Goal: Transaction & Acquisition: Purchase product/service

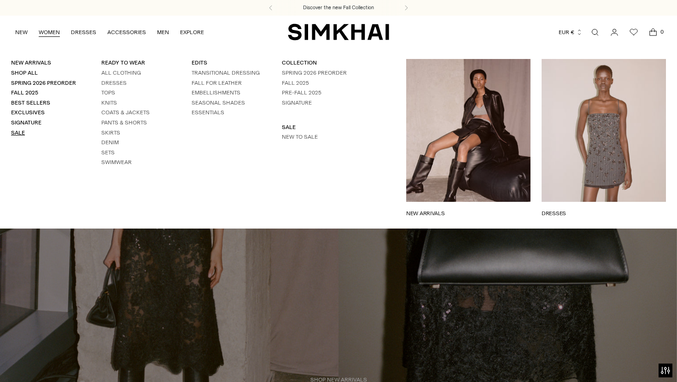
click at [17, 133] on link "Sale" at bounding box center [18, 132] width 14 height 6
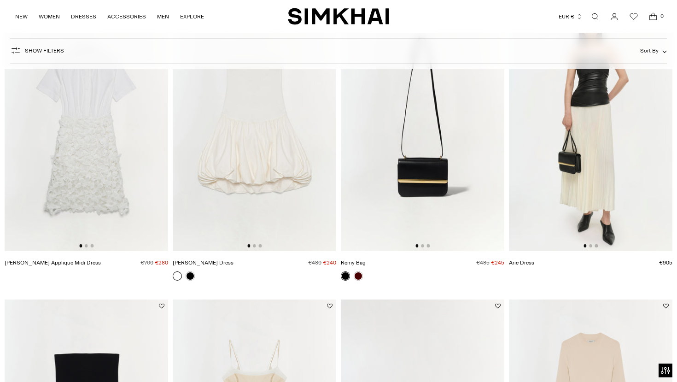
scroll to position [363, 0]
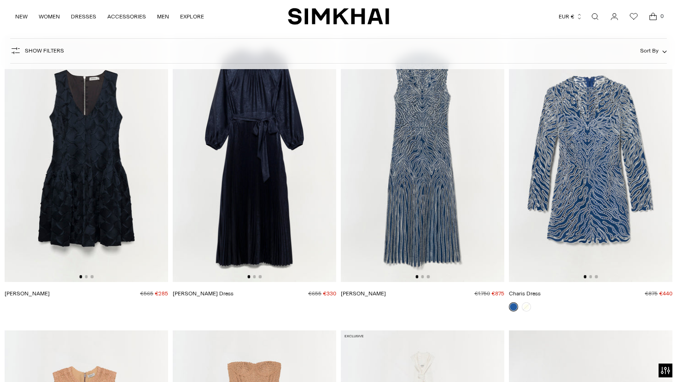
scroll to position [6122, 0]
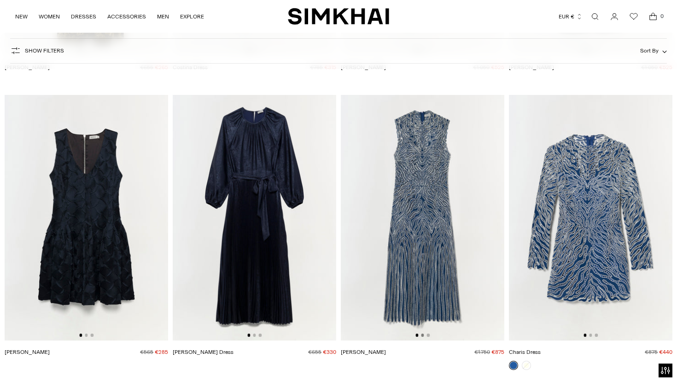
click at [422, 336] on button "Go to slide 2" at bounding box center [422, 334] width 3 height 3
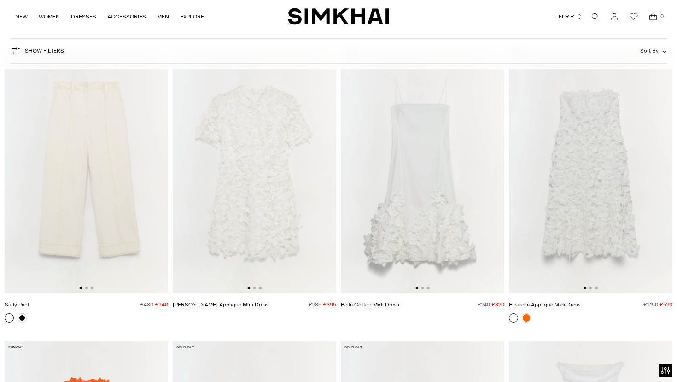
scroll to position [9940, 0]
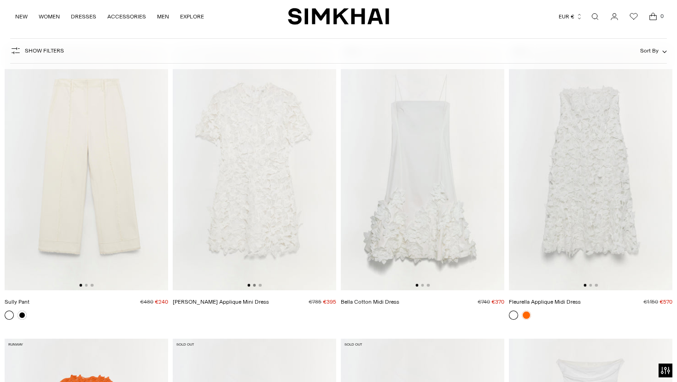
click at [254, 285] on button "Go to slide 2" at bounding box center [254, 285] width 3 height 3
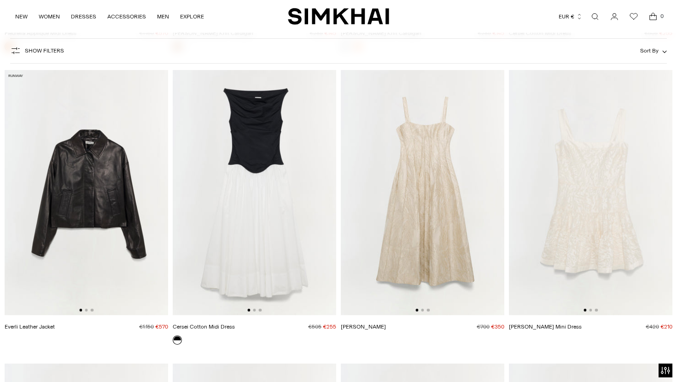
scroll to position [10499, 0]
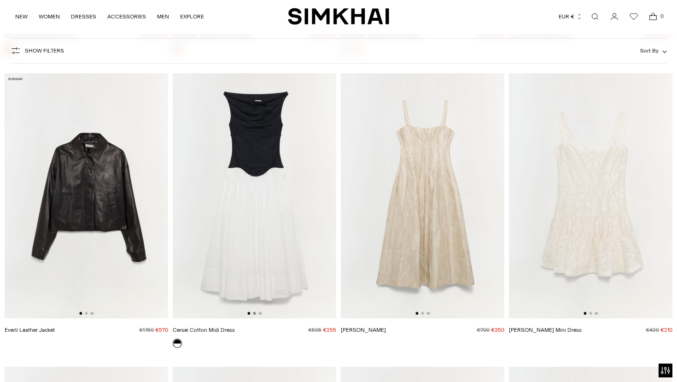
click at [255, 314] on button "Go to slide 2" at bounding box center [254, 313] width 3 height 3
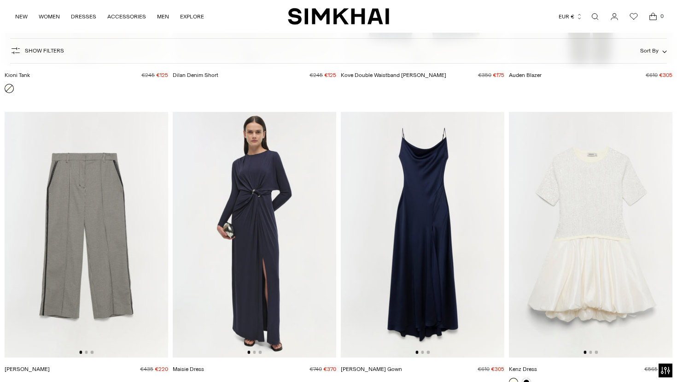
scroll to position [11937, 0]
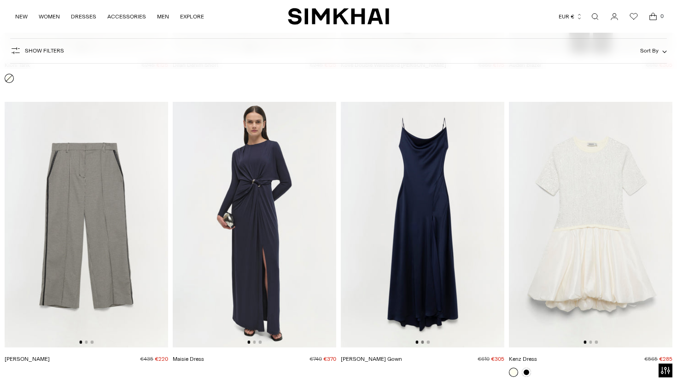
click at [423, 343] on button "Go to slide 2" at bounding box center [422, 341] width 3 height 3
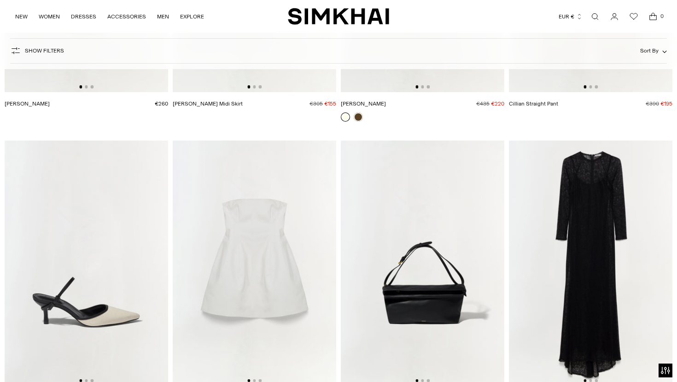
scroll to position [12562, 0]
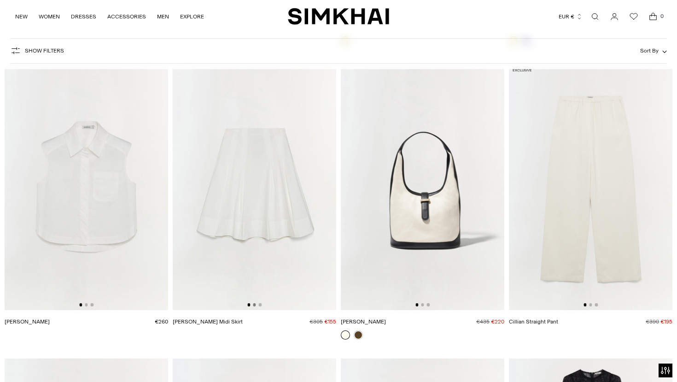
click at [254, 305] on button "Go to slide 2" at bounding box center [254, 304] width 3 height 3
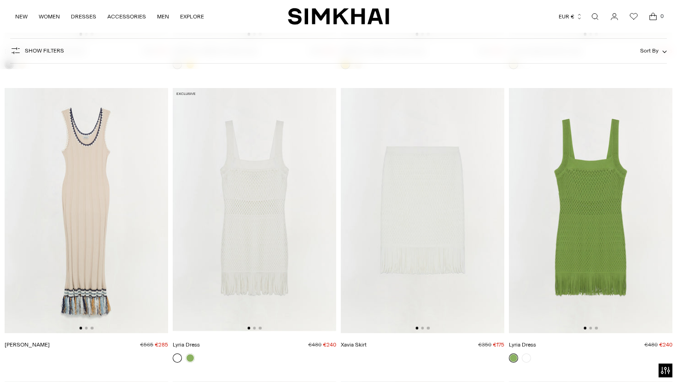
scroll to position [14012, 0]
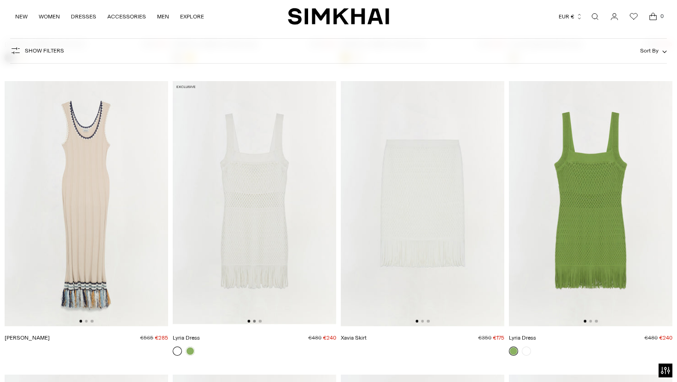
click at [255, 320] on button "Go to slide 2" at bounding box center [254, 320] width 3 height 3
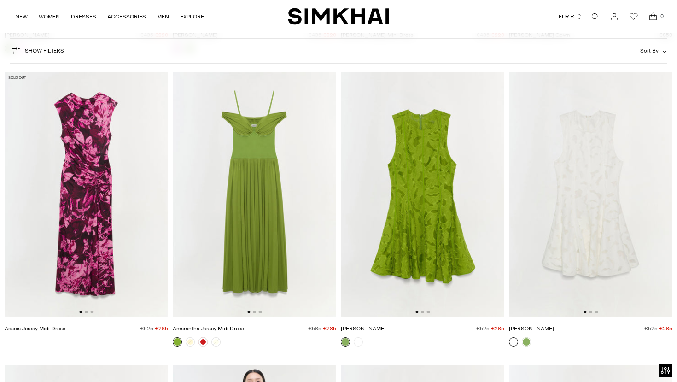
scroll to position [14613, 0]
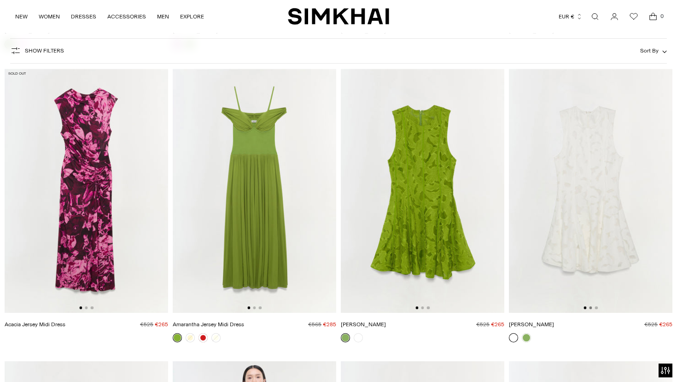
click at [591, 308] on button "Go to slide 2" at bounding box center [590, 307] width 3 height 3
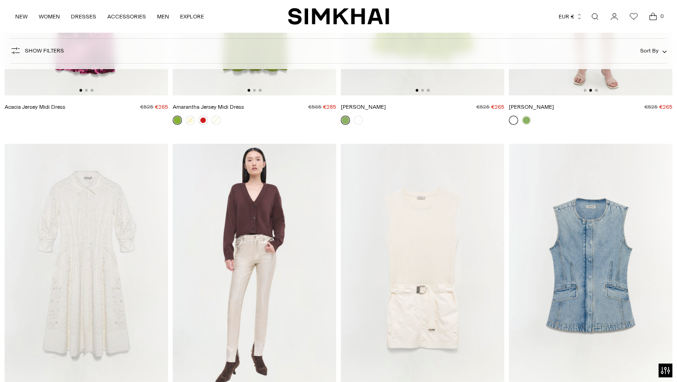
scroll to position [14922, 0]
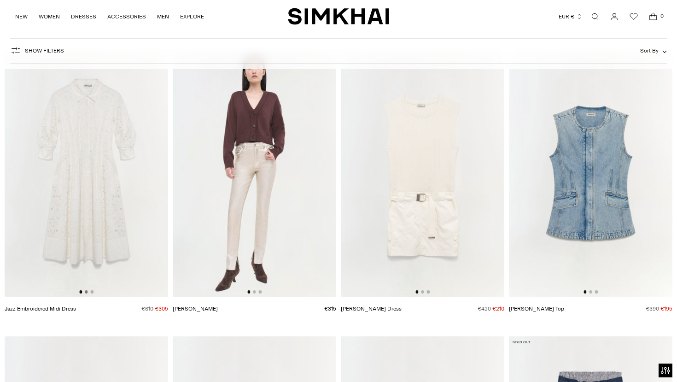
click at [87, 292] on button "Go to slide 2" at bounding box center [86, 291] width 3 height 3
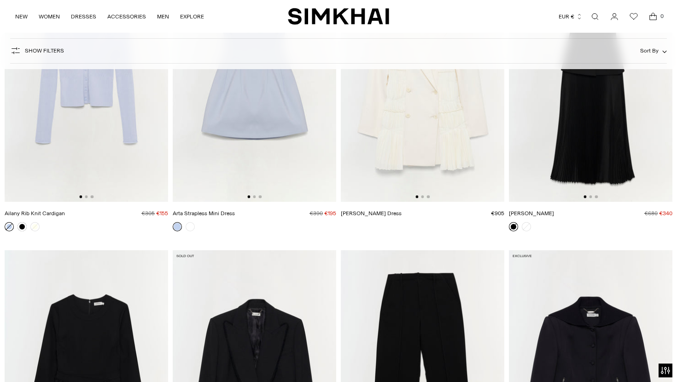
scroll to position [17521, 0]
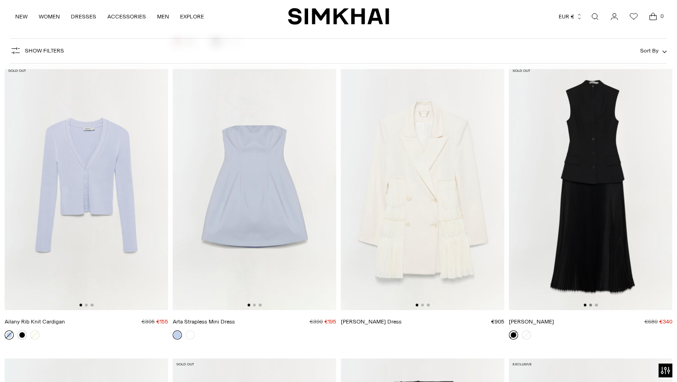
click at [591, 303] on button "Go to slide 2" at bounding box center [590, 304] width 3 height 3
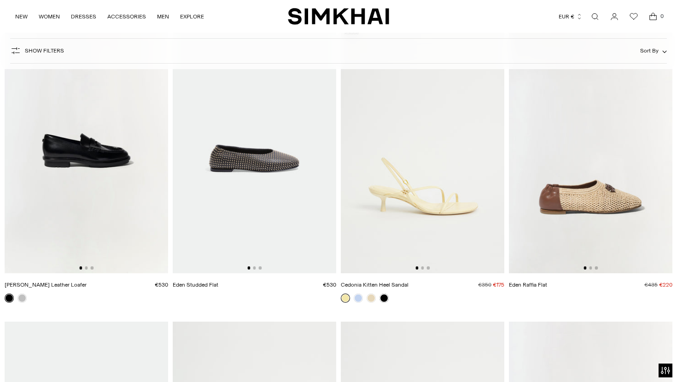
scroll to position [20739, 0]
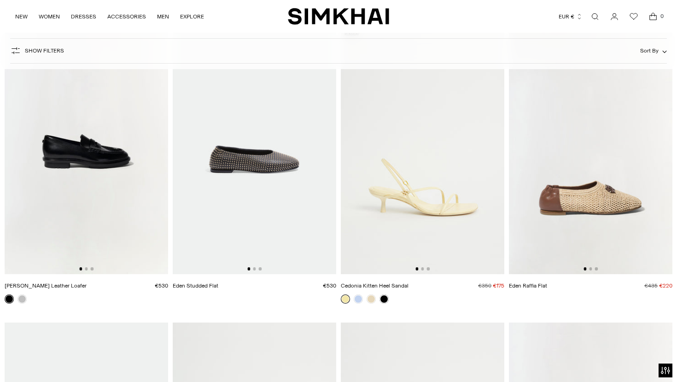
click at [424, 267] on div at bounding box center [422, 268] width 14 height 3
click at [423, 262] on img at bounding box center [422, 151] width 163 height 245
click at [423, 267] on button "Go to slide 2" at bounding box center [422, 268] width 3 height 3
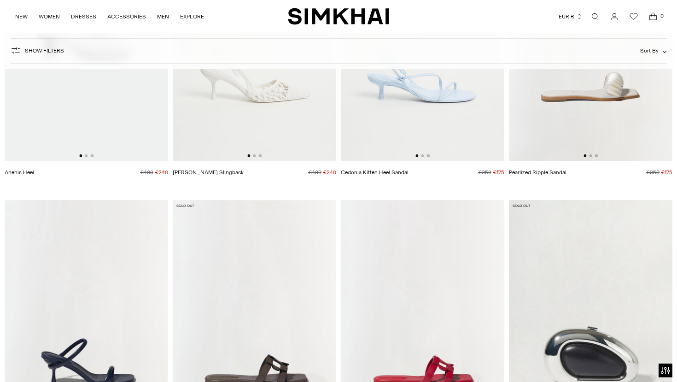
scroll to position [21072, 0]
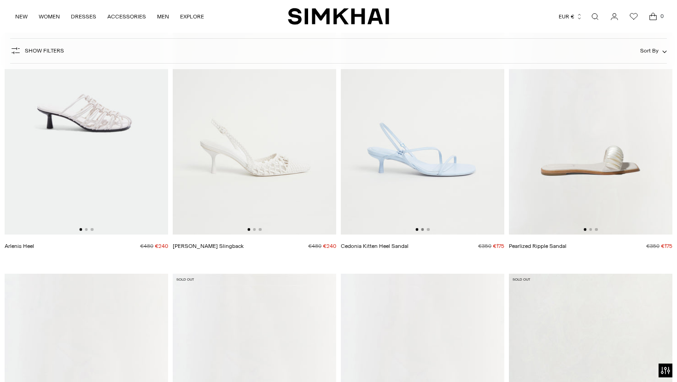
click at [422, 228] on button "Go to slide 2" at bounding box center [422, 229] width 3 height 3
click at [429, 228] on button "Go to slide 3" at bounding box center [428, 229] width 3 height 3
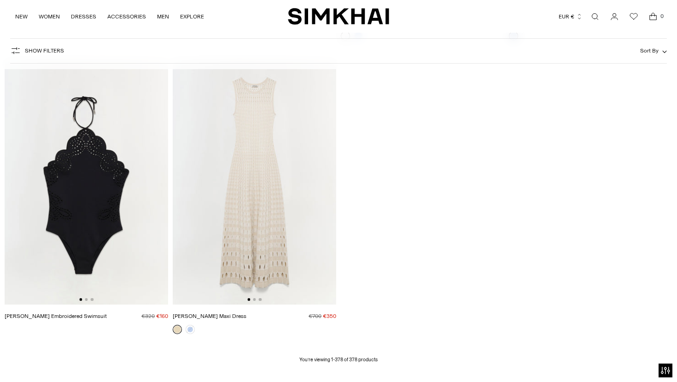
scroll to position [27388, 0]
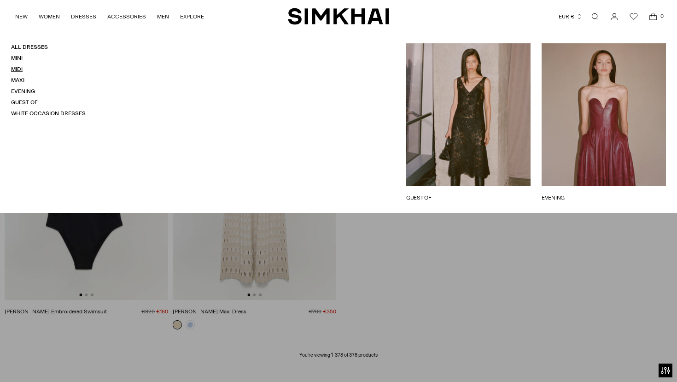
click at [21, 70] on link "Midi" at bounding box center [17, 69] width 12 height 6
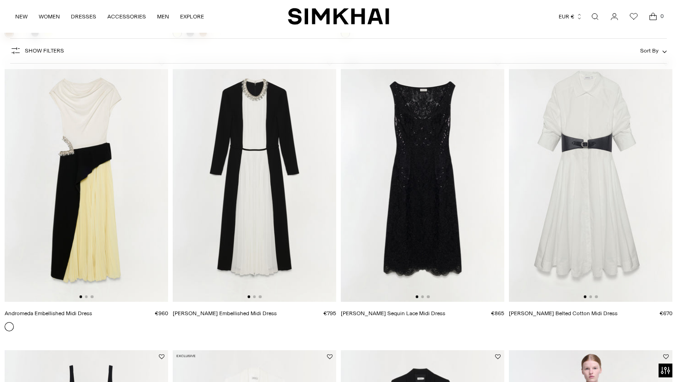
scroll to position [1234, 0]
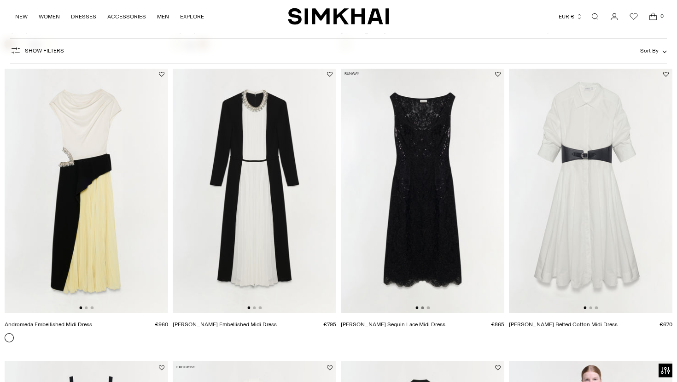
click at [423, 307] on button "Go to slide 2" at bounding box center [422, 307] width 3 height 3
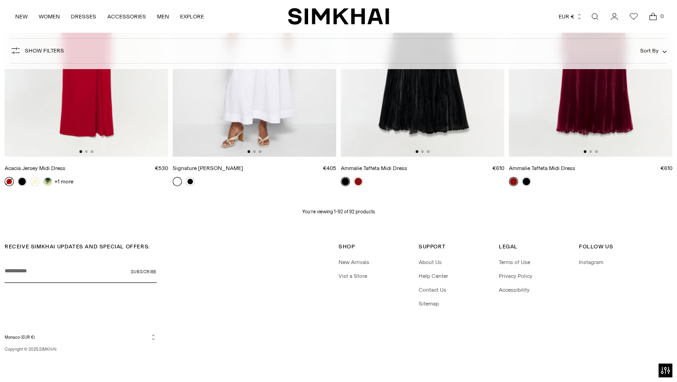
scroll to position [6653, 0]
